Goal: Information Seeking & Learning: Learn about a topic

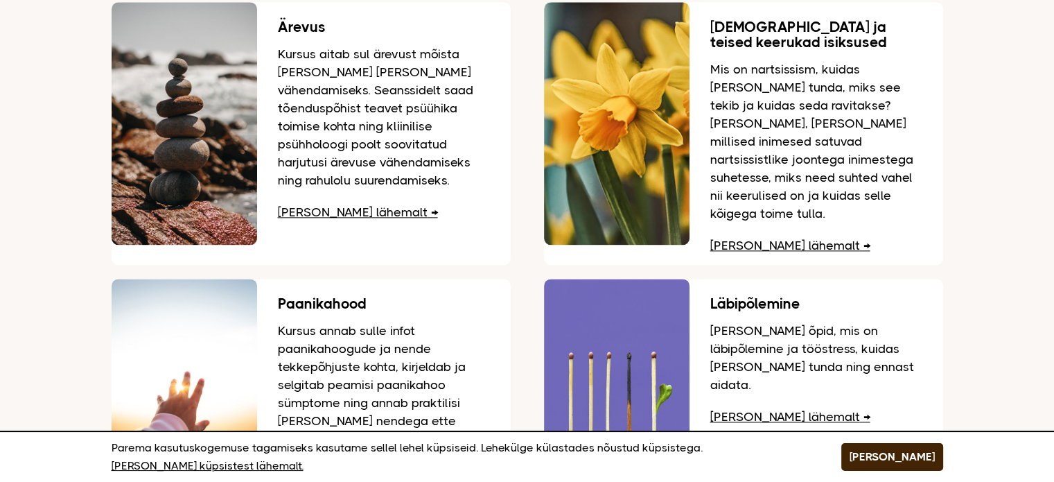
scroll to position [1747, 0]
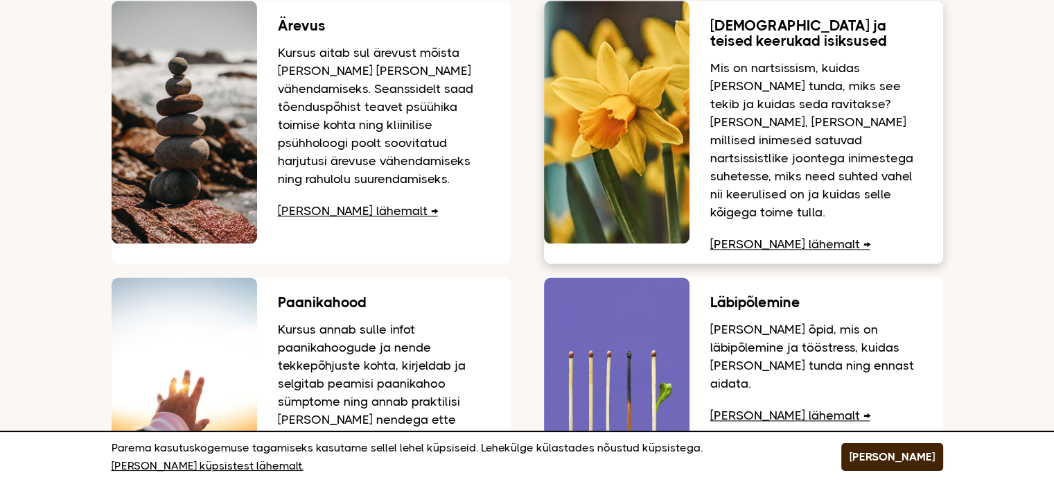
click at [732, 23] on h3 "Nartsissism ja teised keerukad isiksused" at bounding box center [817, 33] width 212 height 31
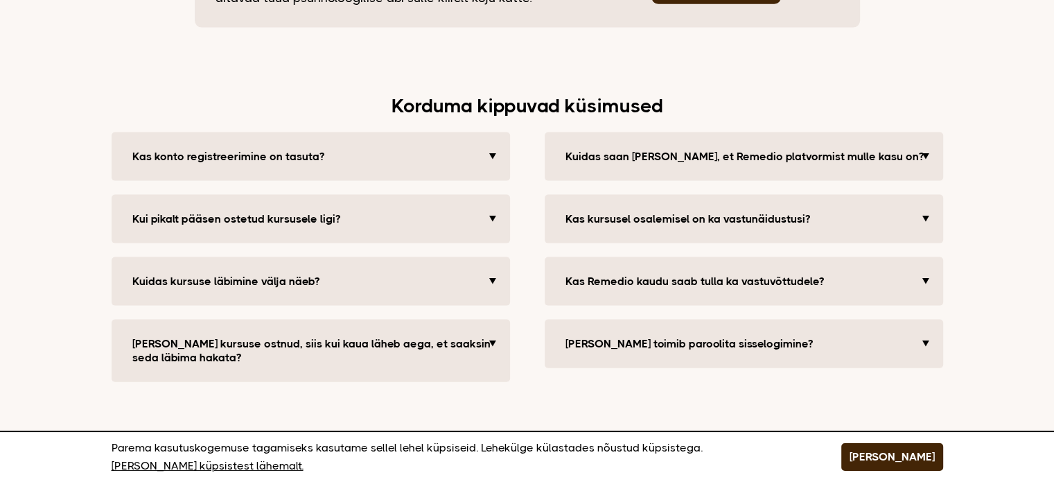
scroll to position [2894, 0]
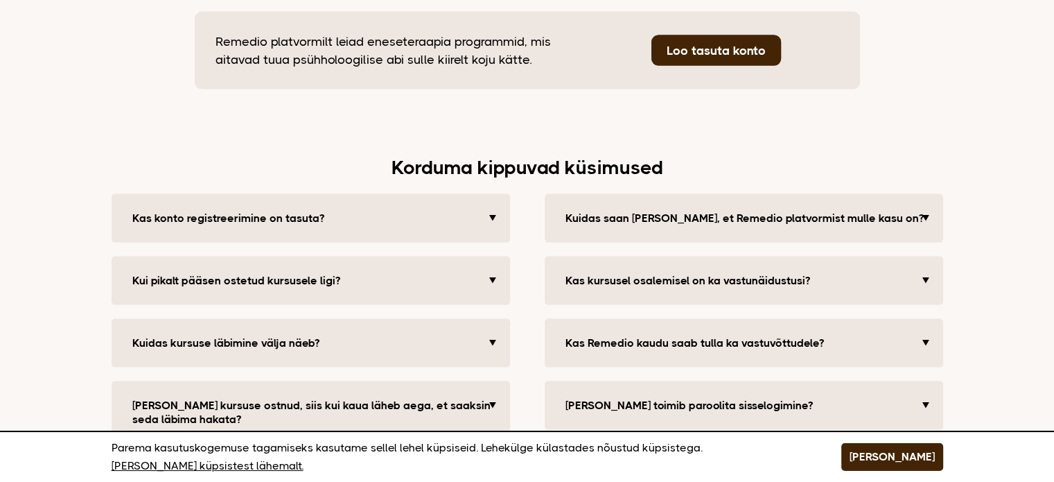
click at [923, 329] on button "Kas Remedio kaudu saab tulla ka vastuvõttudele?" at bounding box center [746, 343] width 374 height 28
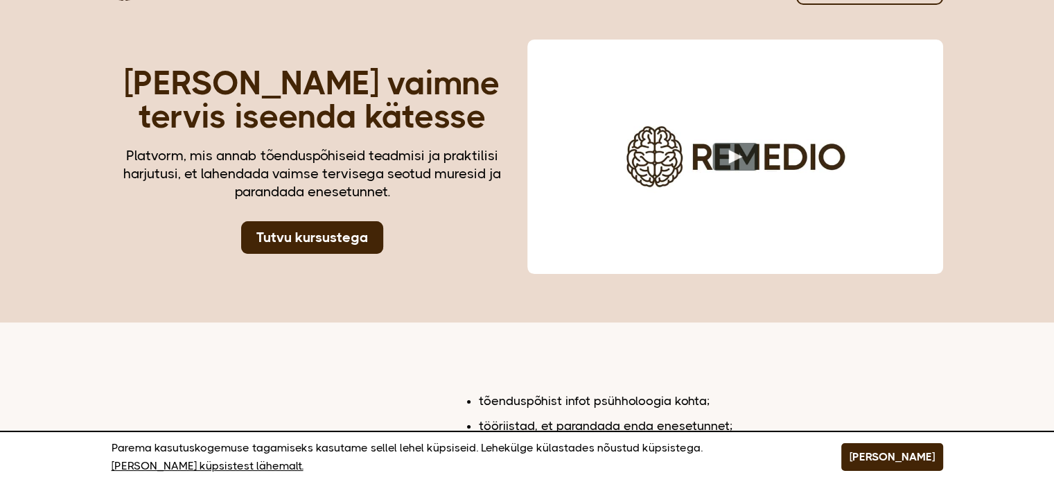
scroll to position [0, 0]
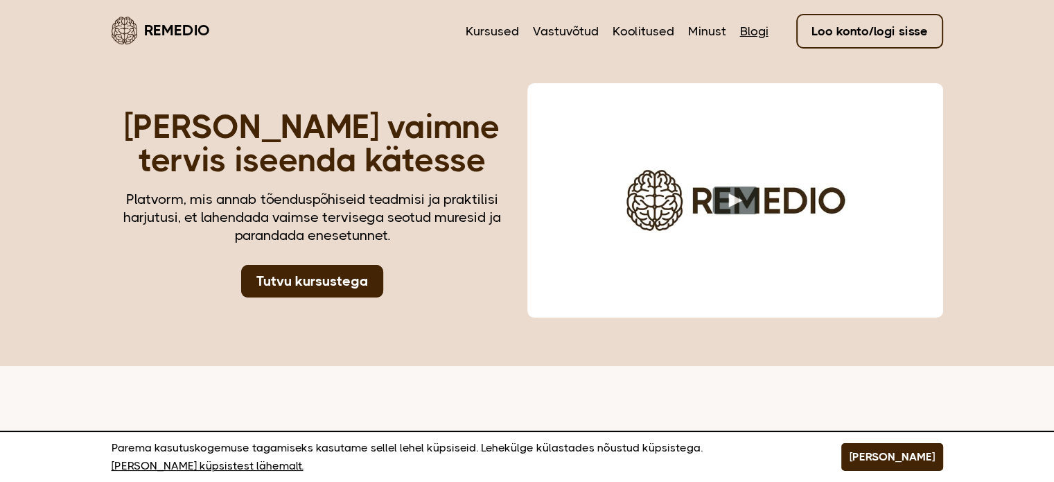
click at [750, 35] on link "Blogi" at bounding box center [754, 31] width 28 height 18
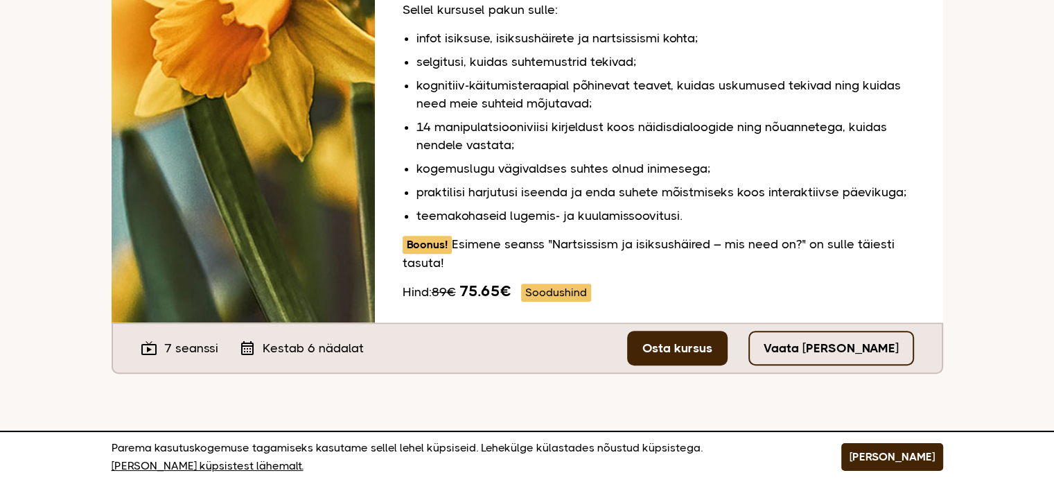
scroll to position [444, 0]
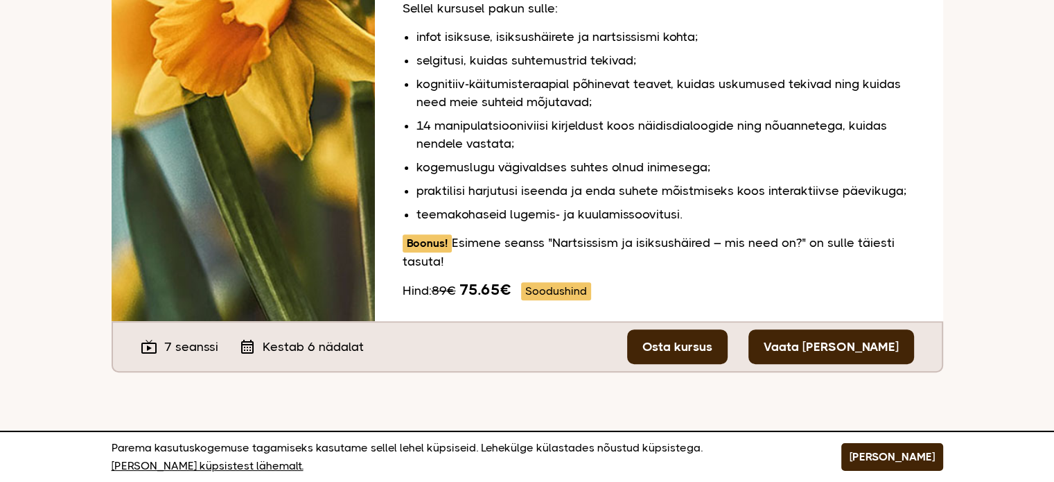
click at [865, 331] on link "Vaata [PERSON_NAME]" at bounding box center [832, 346] width 166 height 35
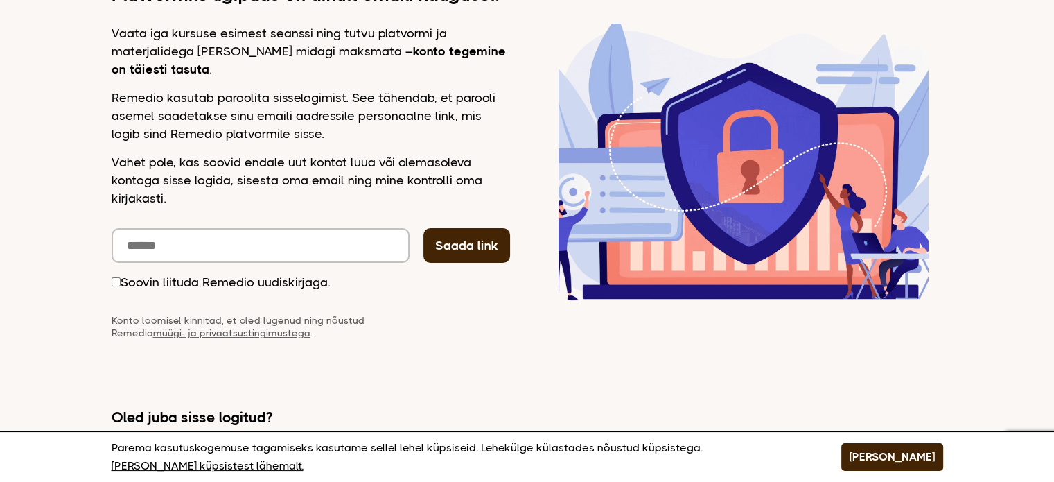
scroll to position [229, 0]
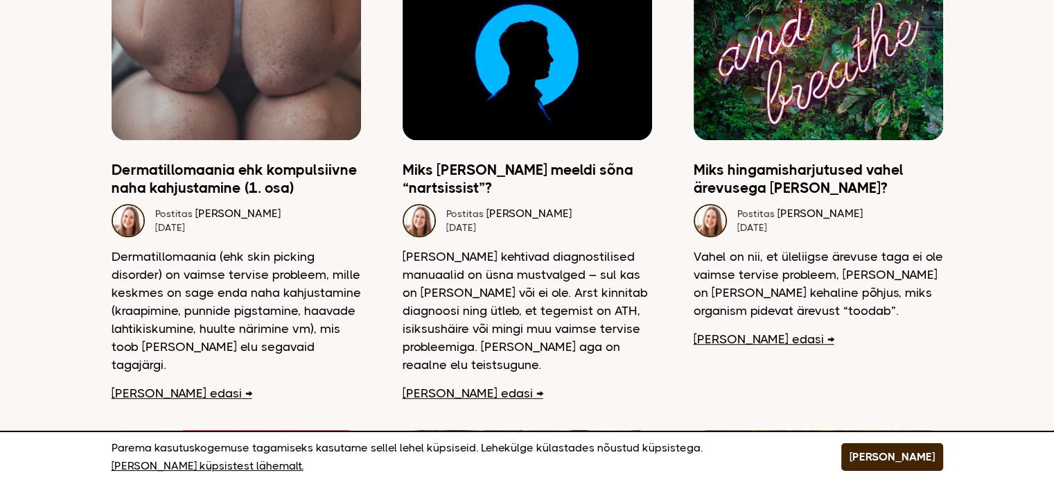
scroll to position [693, 0]
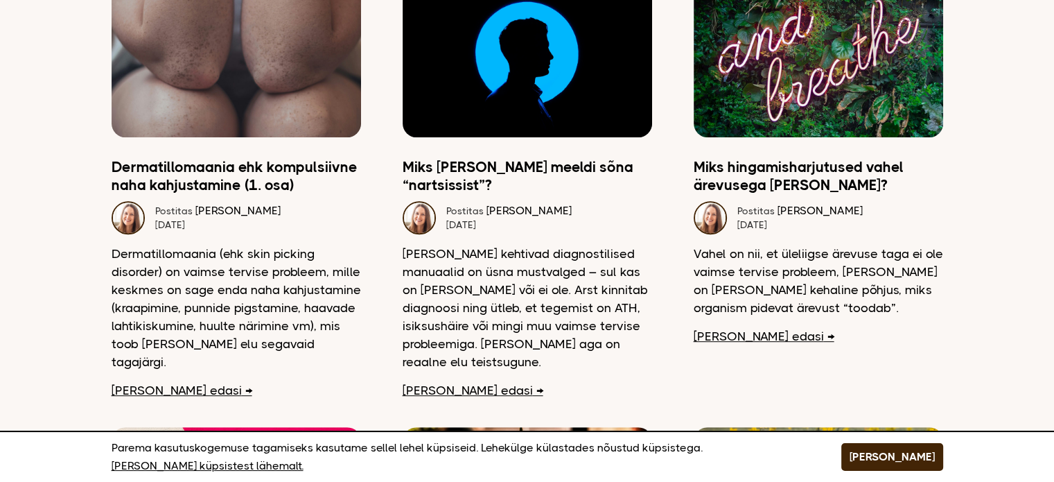
click at [144, 381] on link "Loe edasi" at bounding box center [182, 390] width 141 height 18
click at [512, 158] on link "Miks [PERSON_NAME] meeldi sõna “nartsissist”?" at bounding box center [528, 176] width 250 height 36
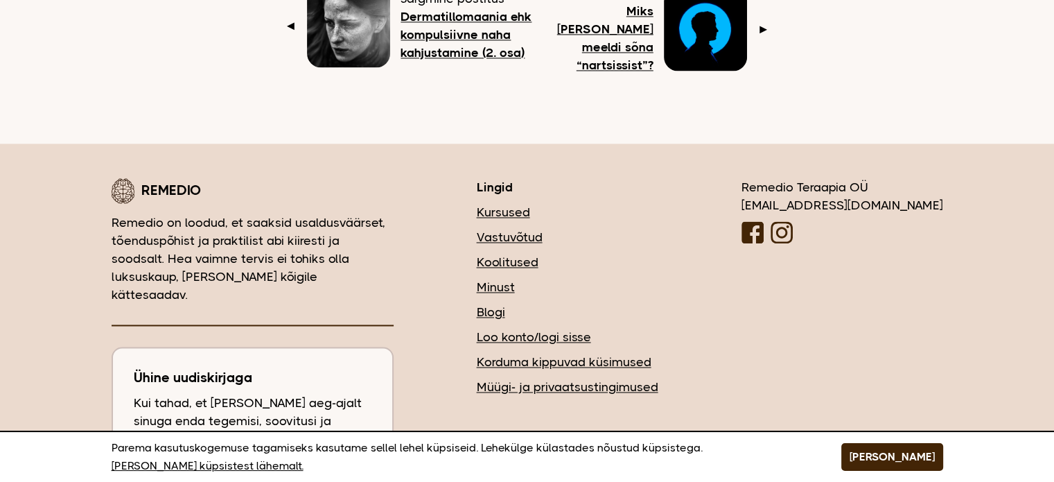
scroll to position [2191, 0]
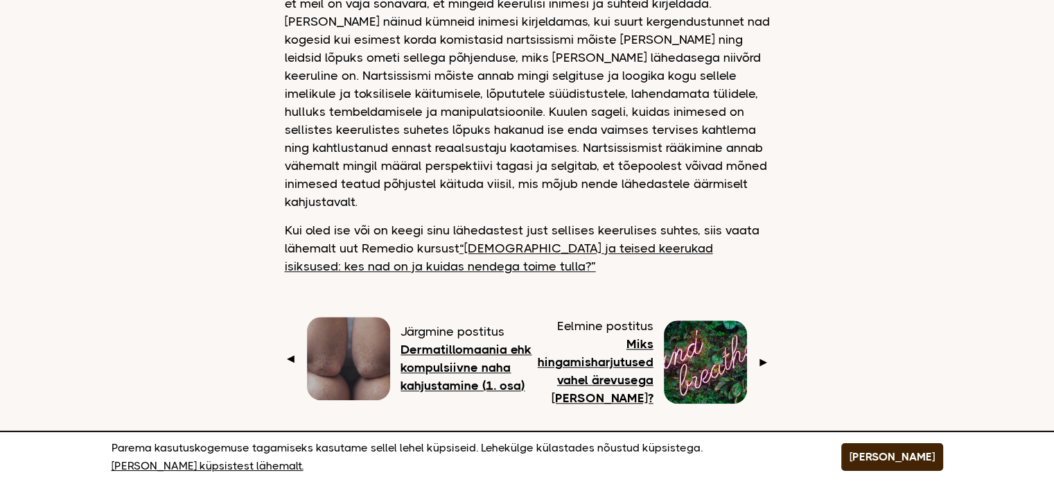
scroll to position [1470, 0]
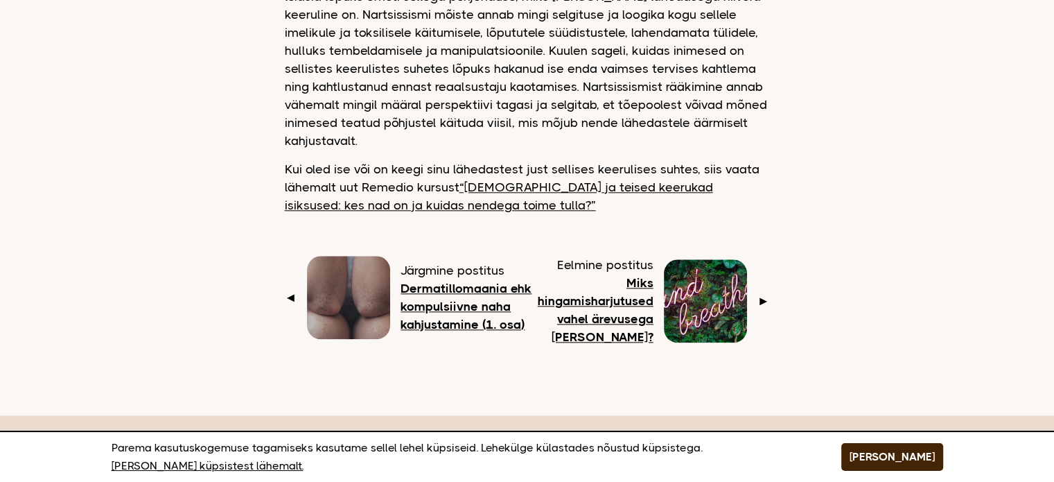
click at [617, 180] on link "“[DEMOGRAPHIC_DATA] ja teised keerukad isiksused: kes nad on ja kuidas nendega …" at bounding box center [499, 196] width 428 height 32
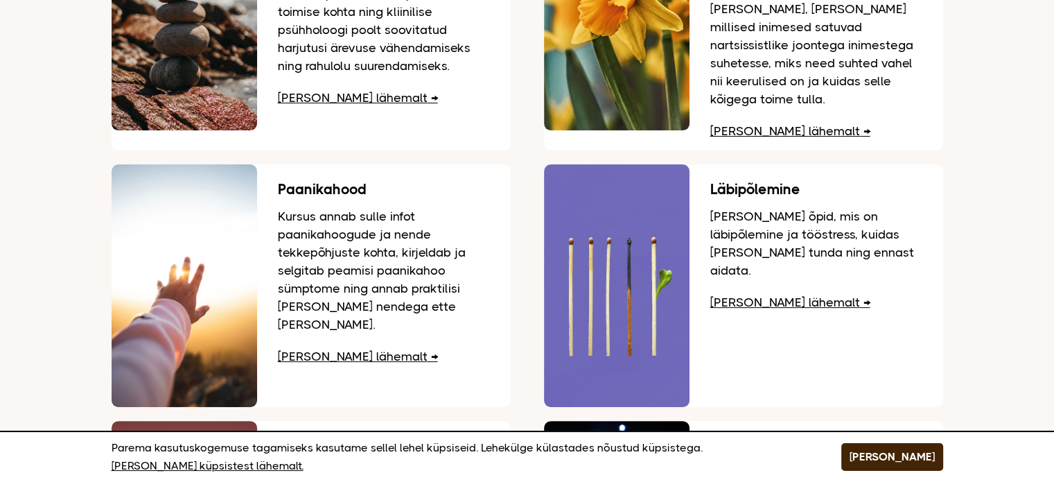
scroll to position [277, 0]
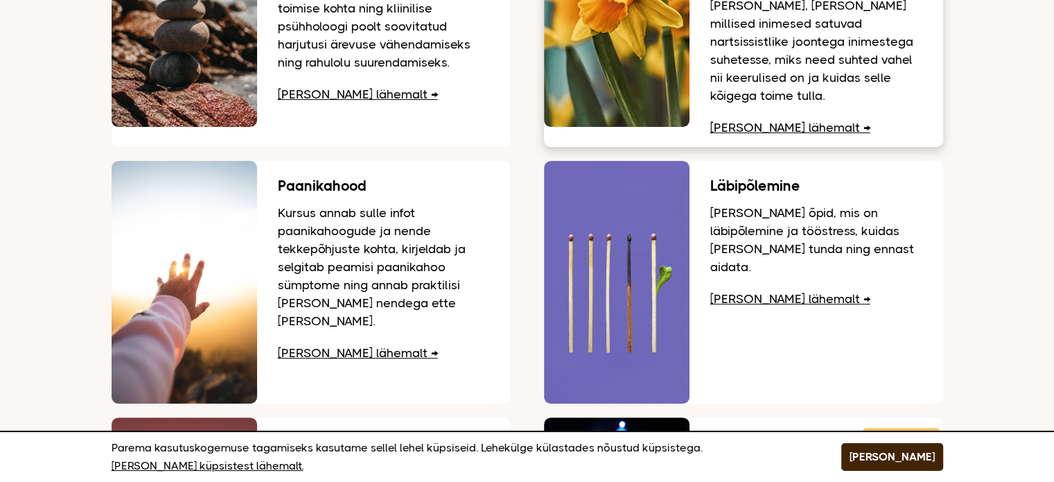
click at [639, 58] on img at bounding box center [617, 5] width 146 height 243
